Goal: Complete application form

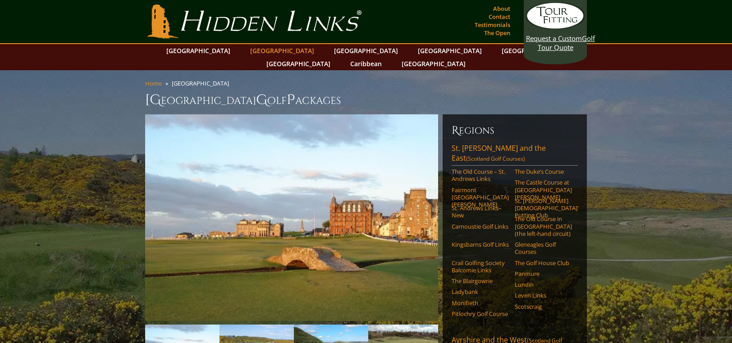
click at [269, 52] on link "[GEOGRAPHIC_DATA]" at bounding box center [282, 50] width 73 height 13
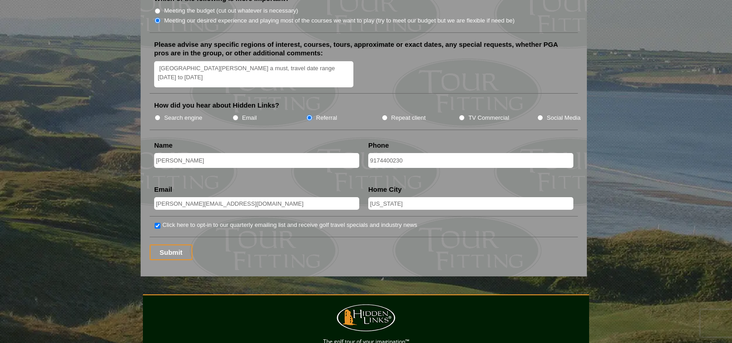
scroll to position [1139, 0]
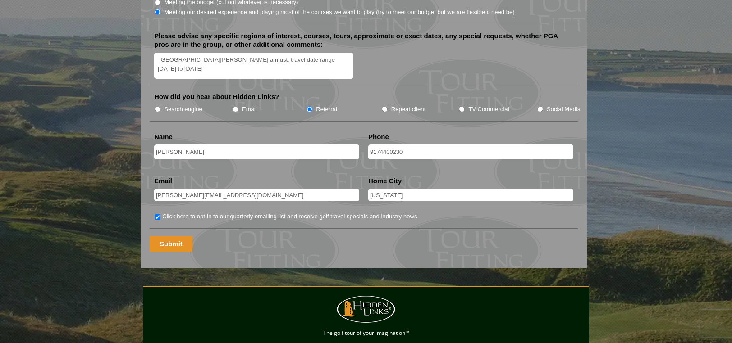
click at [184, 236] on input "Submit" at bounding box center [171, 244] width 43 height 16
